Goal: Information Seeking & Learning: Learn about a topic

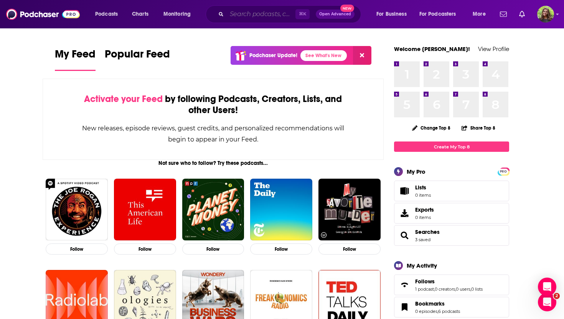
click at [244, 17] on input "Search podcasts, credits, & more..." at bounding box center [261, 14] width 69 height 12
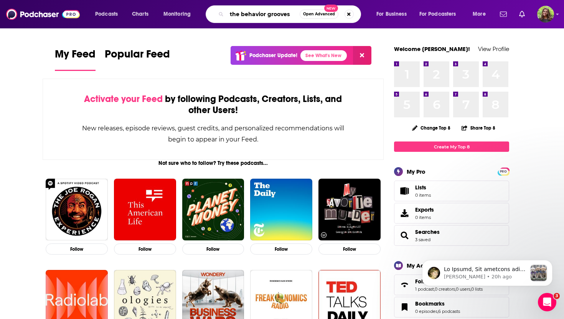
type input "the behavior grooves"
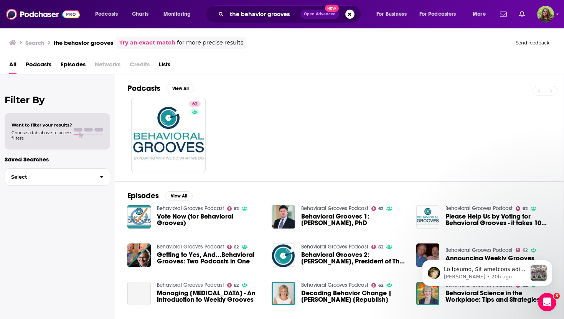
click at [226, 161] on div "62" at bounding box center [345, 135] width 436 height 74
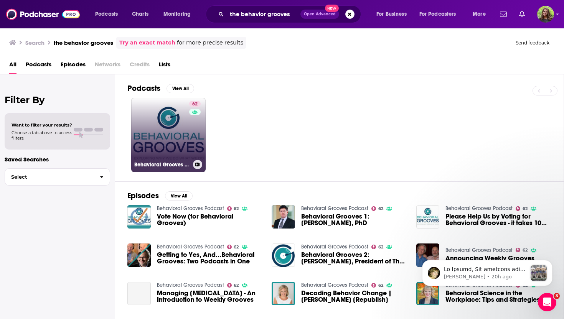
click at [179, 161] on h3 "Behavioral Grooves Podcast" at bounding box center [162, 164] width 56 height 7
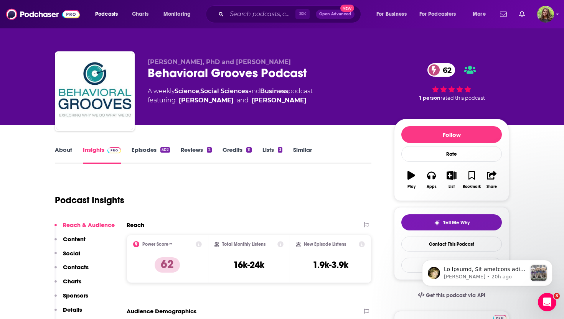
click at [61, 150] on link "About" at bounding box center [63, 155] width 17 height 18
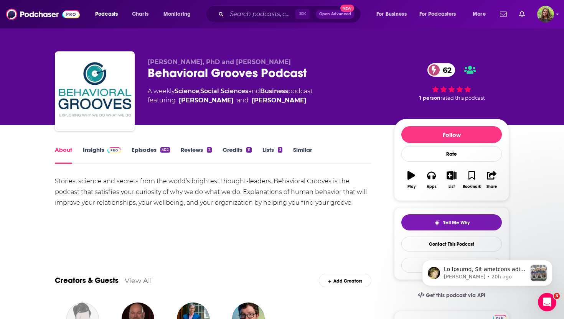
click at [147, 152] on link "Episodes 502" at bounding box center [151, 155] width 38 height 18
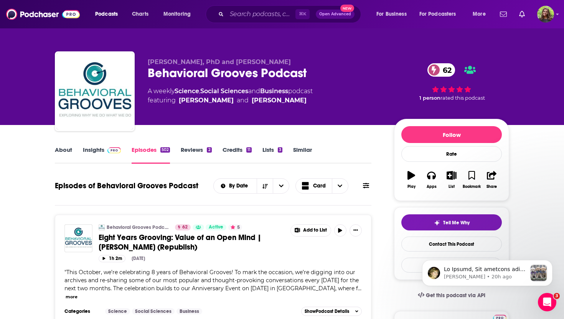
click at [92, 151] on link "Insights" at bounding box center [102, 155] width 38 height 18
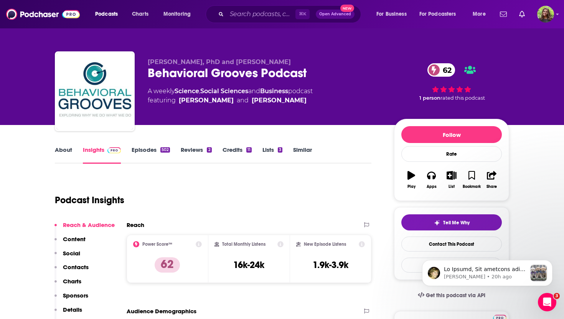
click at [354, 70] on div "Behavioral Grooves Podcast 62" at bounding box center [265, 73] width 234 height 15
